Goal: Information Seeking & Learning: Learn about a topic

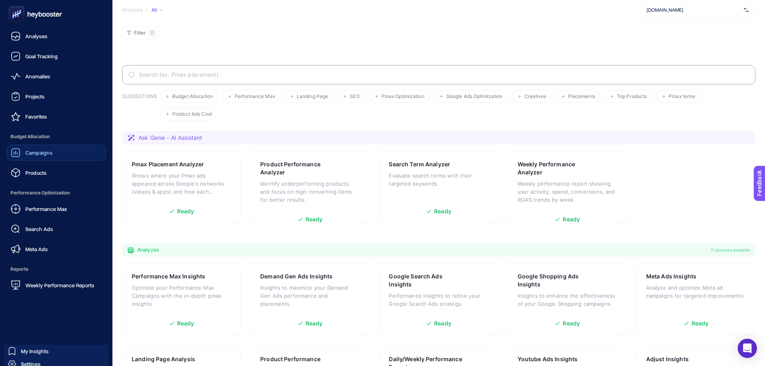
click at [46, 155] on span "Campaigns" at bounding box center [38, 152] width 27 height 6
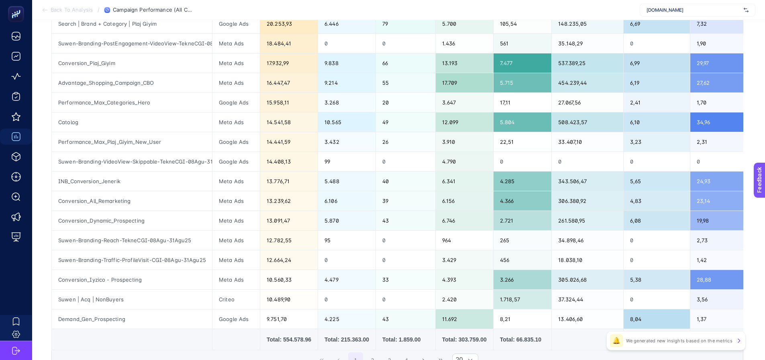
scroll to position [71, 0]
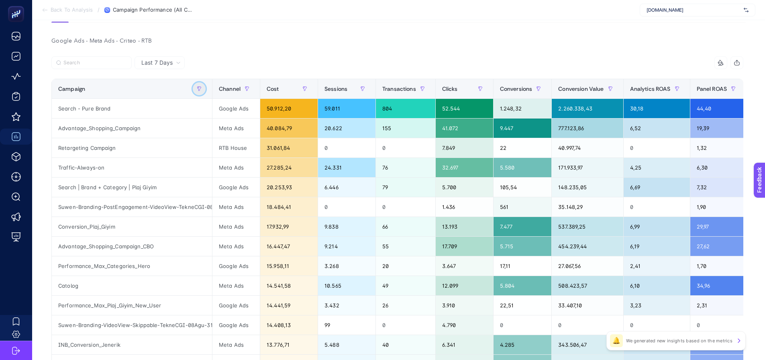
click at [195, 87] on button "button" at bounding box center [199, 88] width 13 height 13
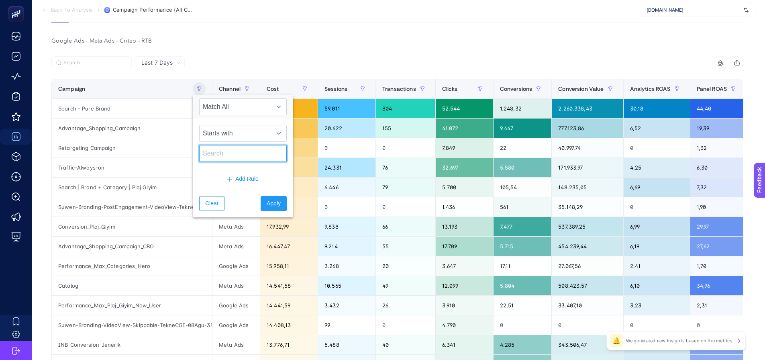
click at [232, 153] on input "text" at bounding box center [243, 153] width 88 height 17
type input "influio"
click at [267, 204] on span "Apply" at bounding box center [274, 203] width 14 height 8
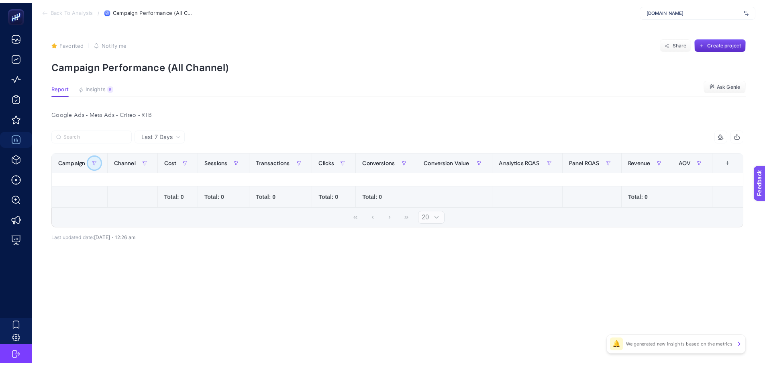
scroll to position [0, 0]
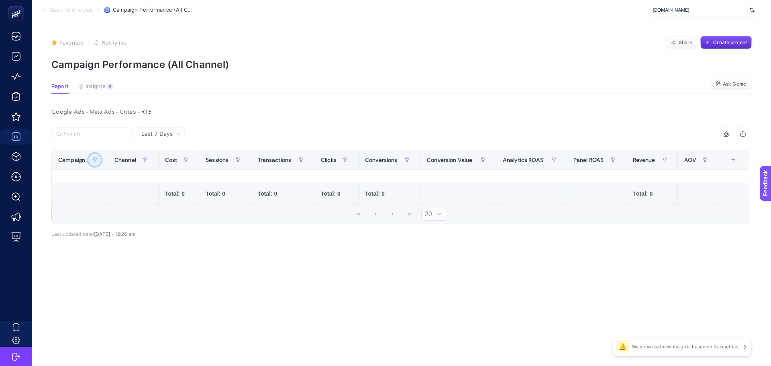
click at [95, 161] on icon "button" at bounding box center [95, 160] width 4 height 4
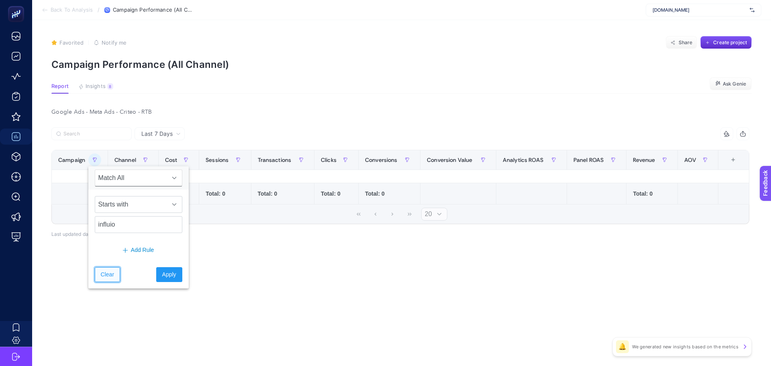
click at [106, 278] on span "Clear" at bounding box center [107, 274] width 13 height 8
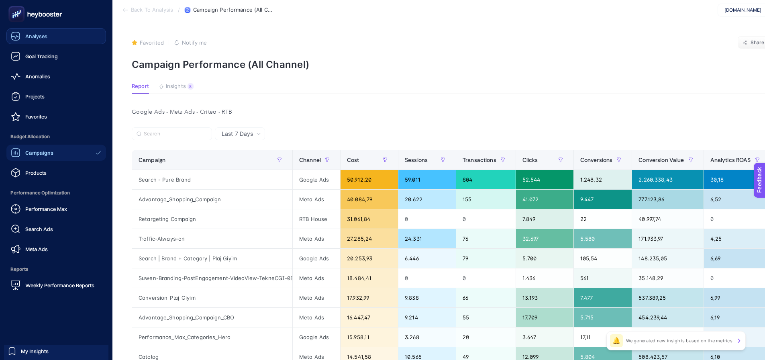
click at [39, 33] on div "Analyses" at bounding box center [29, 36] width 37 height 10
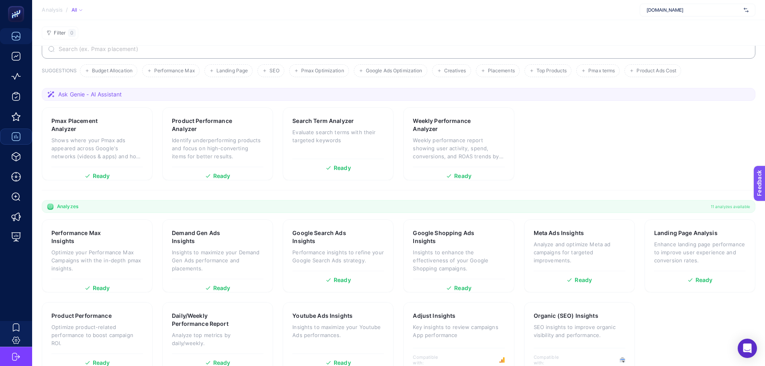
scroll to position [45, 0]
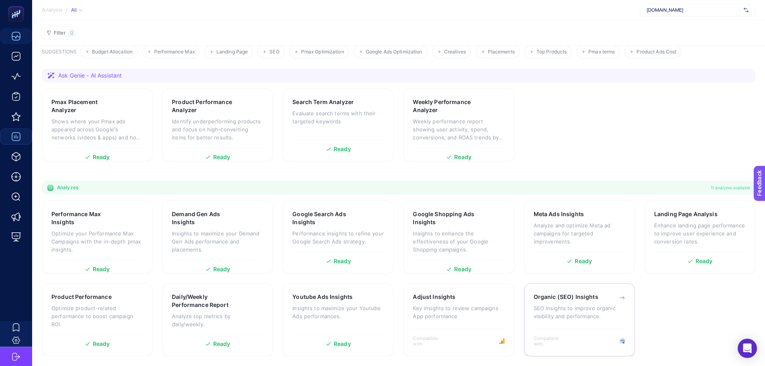
click at [592, 320] on div "Organic (SEO) Insights SEO insights to improve organic visibility and performan…" at bounding box center [579, 310] width 92 height 35
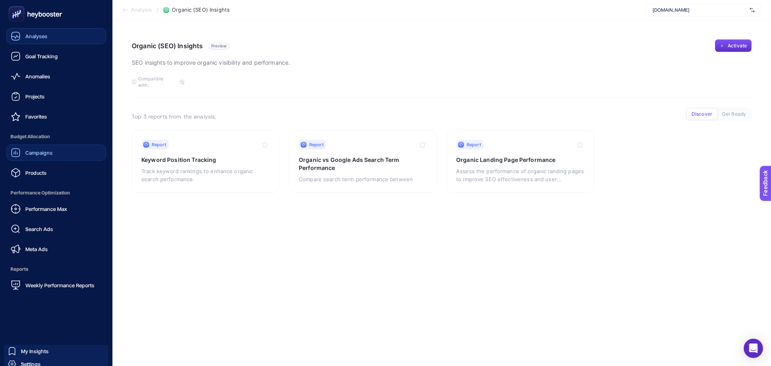
click at [33, 35] on span "Analyses" at bounding box center [36, 36] width 22 height 6
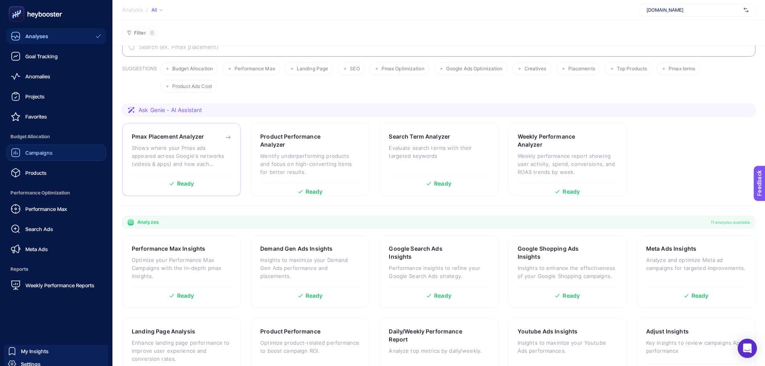
scroll to position [45, 0]
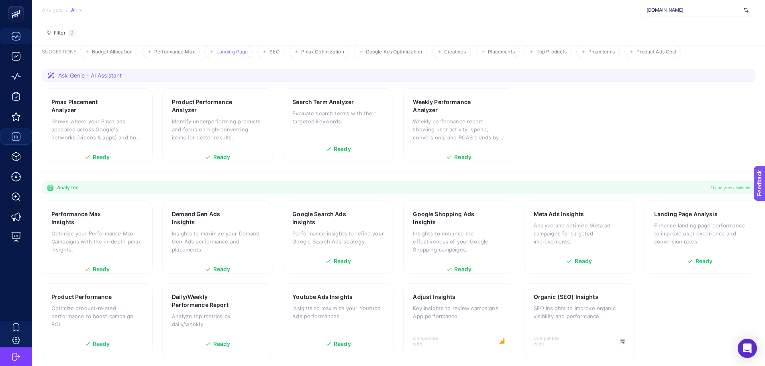
click at [236, 53] on span "Landing Page" at bounding box center [231, 52] width 31 height 6
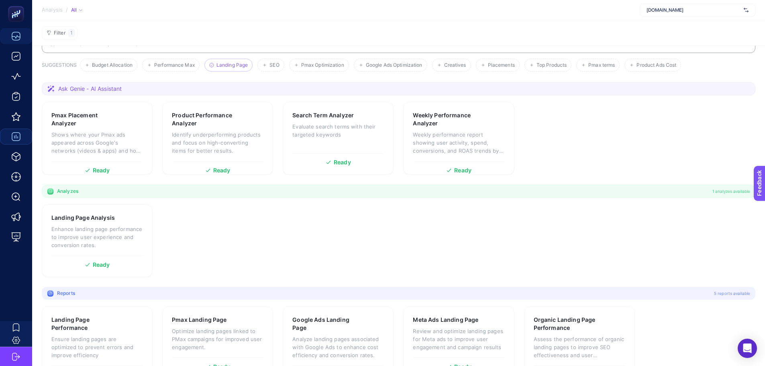
scroll to position [0, 0]
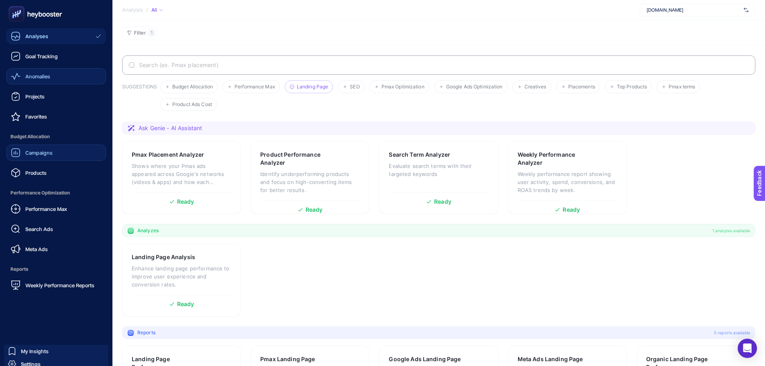
click at [26, 75] on span "Anomalies" at bounding box center [37, 76] width 25 height 6
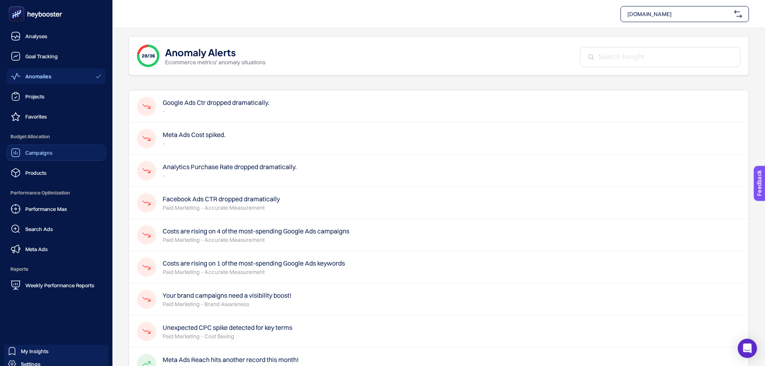
click at [35, 149] on span "Campaigns" at bounding box center [38, 152] width 27 height 6
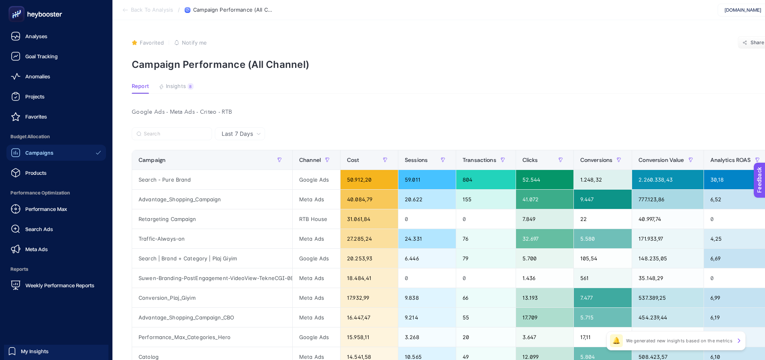
click at [46, 184] on ul "Analyses Goal Tracking Anomalies Projects Favorites Budget Allocation Campaigns…" at bounding box center [56, 160] width 100 height 265
click at [45, 180] on link "Products" at bounding box center [56, 173] width 100 height 16
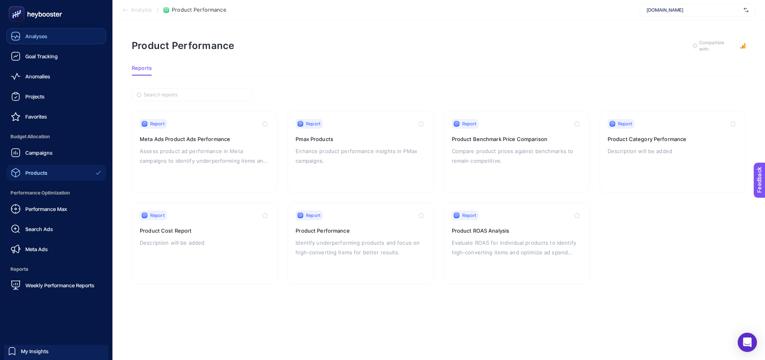
click at [31, 35] on span "Analyses" at bounding box center [36, 36] width 22 height 6
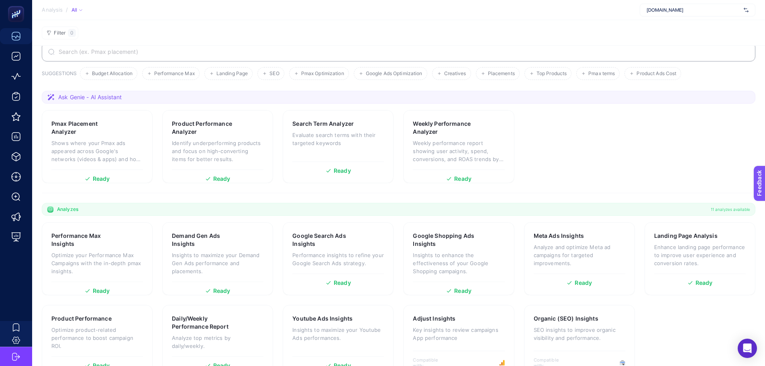
scroll to position [45, 0]
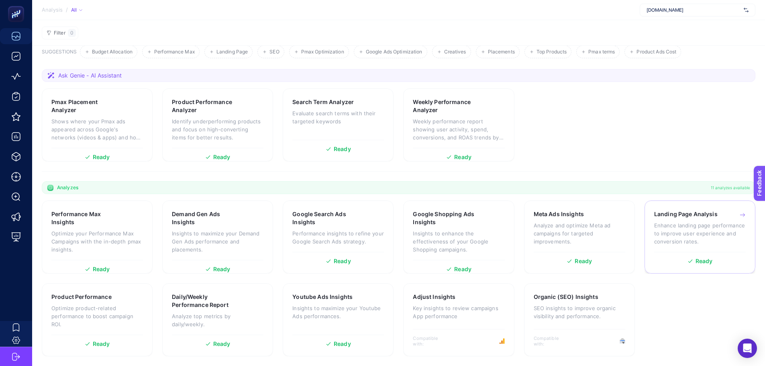
click at [688, 239] on p "Enhance landing page performance to improve user experience and conversion rate…" at bounding box center [700, 233] width 92 height 24
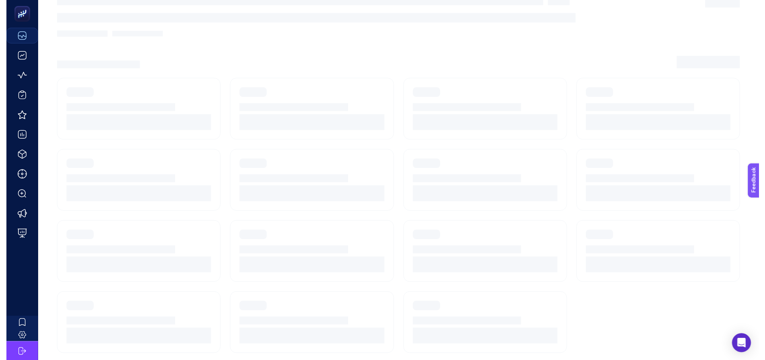
scroll to position [6, 0]
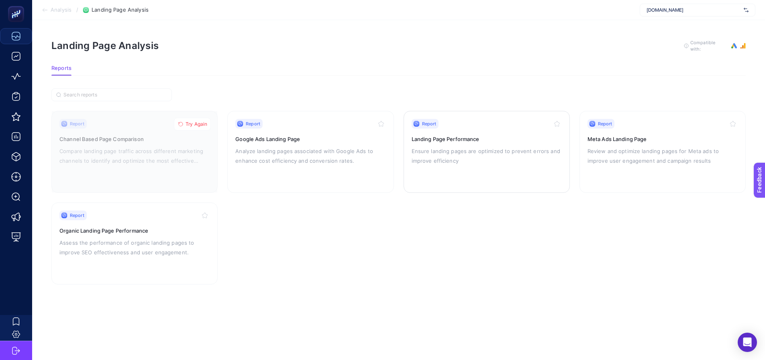
click at [486, 126] on div "Report Landing Page Performance Ensure landing pages are optimized to prevent e…" at bounding box center [486, 152] width 150 height 66
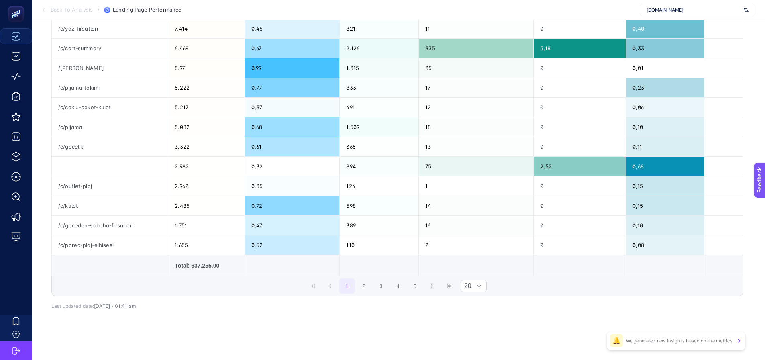
scroll to position [288, 0]
click at [418, 287] on button "5" at bounding box center [414, 285] width 15 height 15
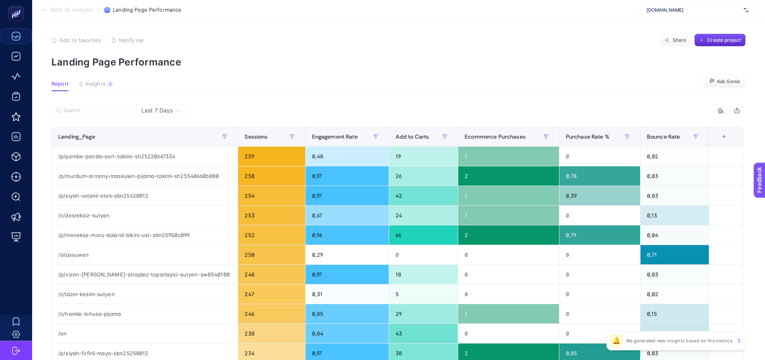
scroll to position [0, 0]
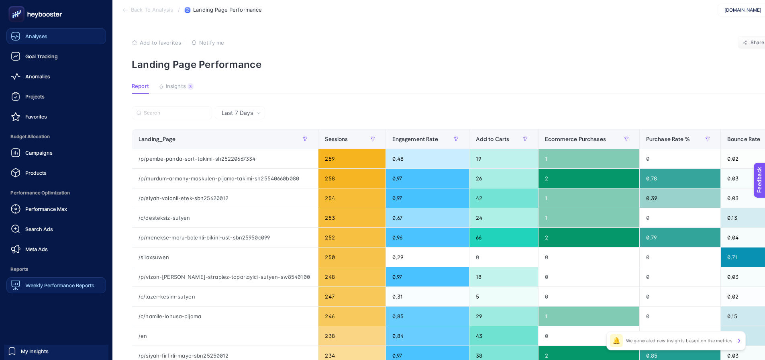
click at [46, 290] on link "Weekly Performance Reports" at bounding box center [56, 285] width 100 height 16
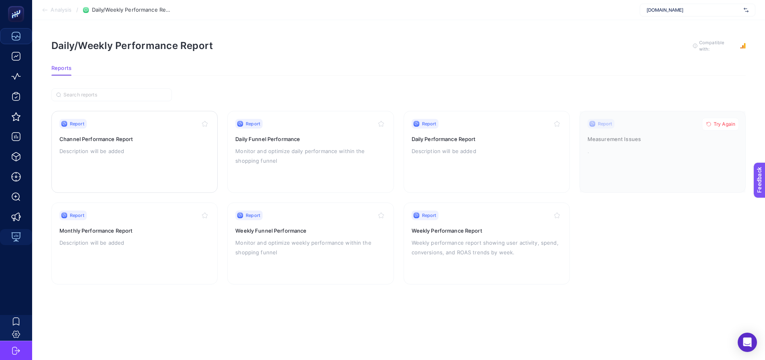
click at [140, 157] on div "Report Channel Performance Report Description will be added" at bounding box center [134, 152] width 150 height 66
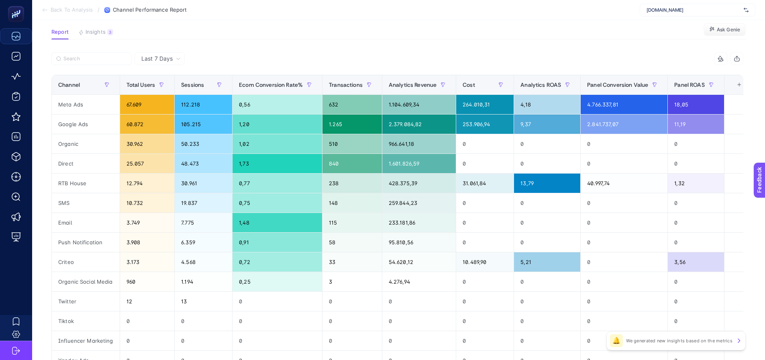
scroll to position [40, 0]
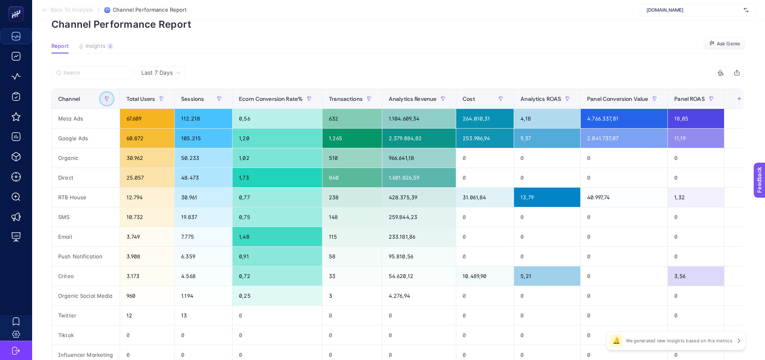
click at [107, 98] on icon "button" at bounding box center [106, 98] width 5 height 5
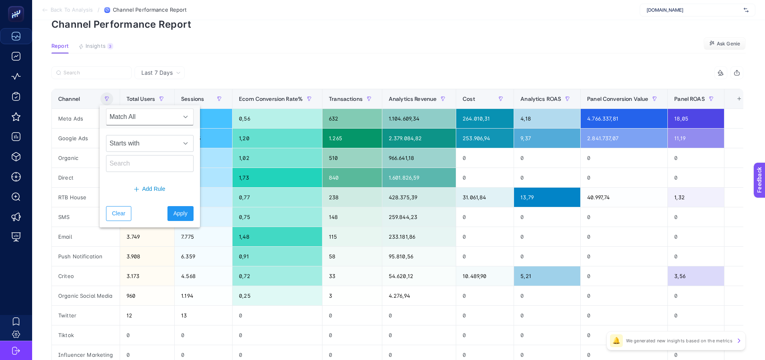
click at [44, 192] on article "Add to favorites false Notify me Share Create project Channel Performance Repor…" at bounding box center [398, 234] width 733 height 509
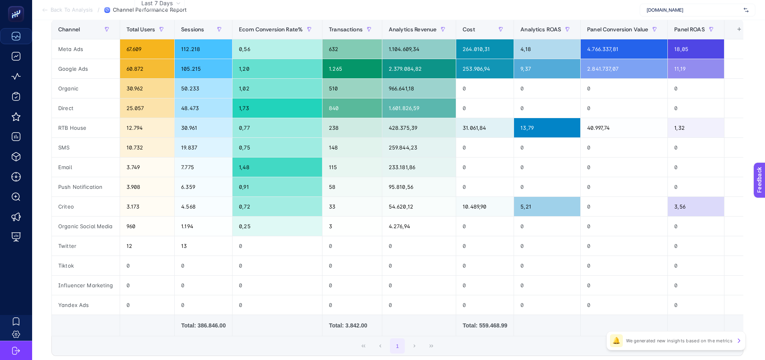
scroll to position [173, 0]
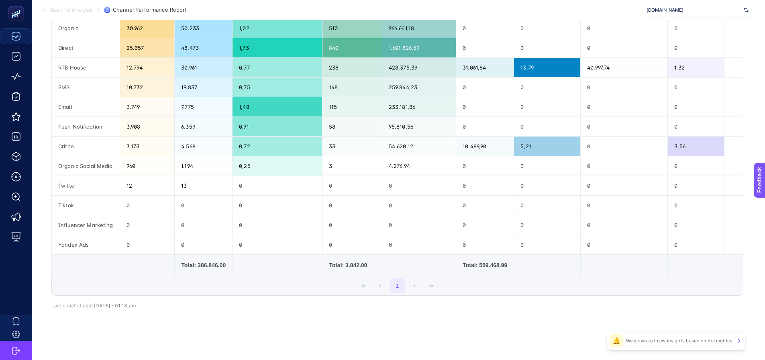
click at [409, 281] on div "1" at bounding box center [397, 285] width 691 height 19
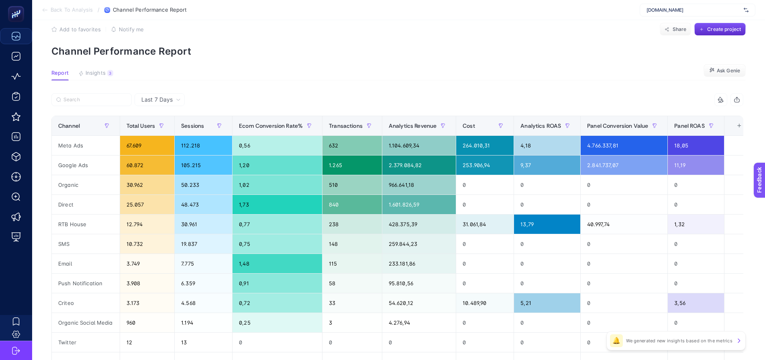
scroll to position [12, 0]
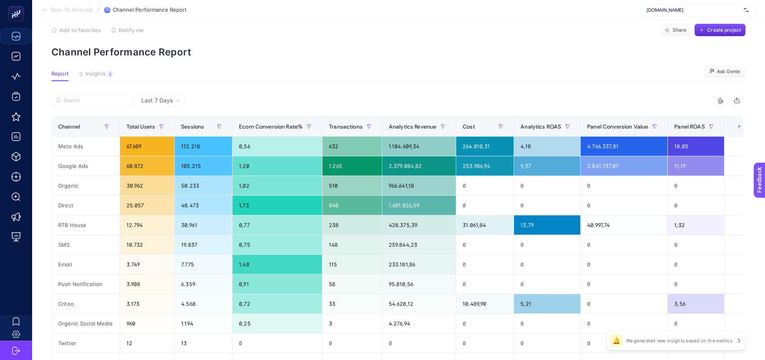
click at [163, 102] on span "Last 7 Days" at bounding box center [156, 100] width 31 height 8
click at [165, 131] on li "Last 30 Days" at bounding box center [159, 131] width 45 height 14
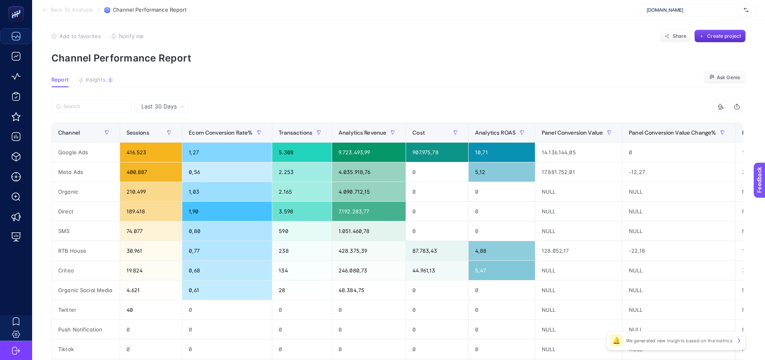
scroll to position [0, 0]
